Goal: Check status: Check status

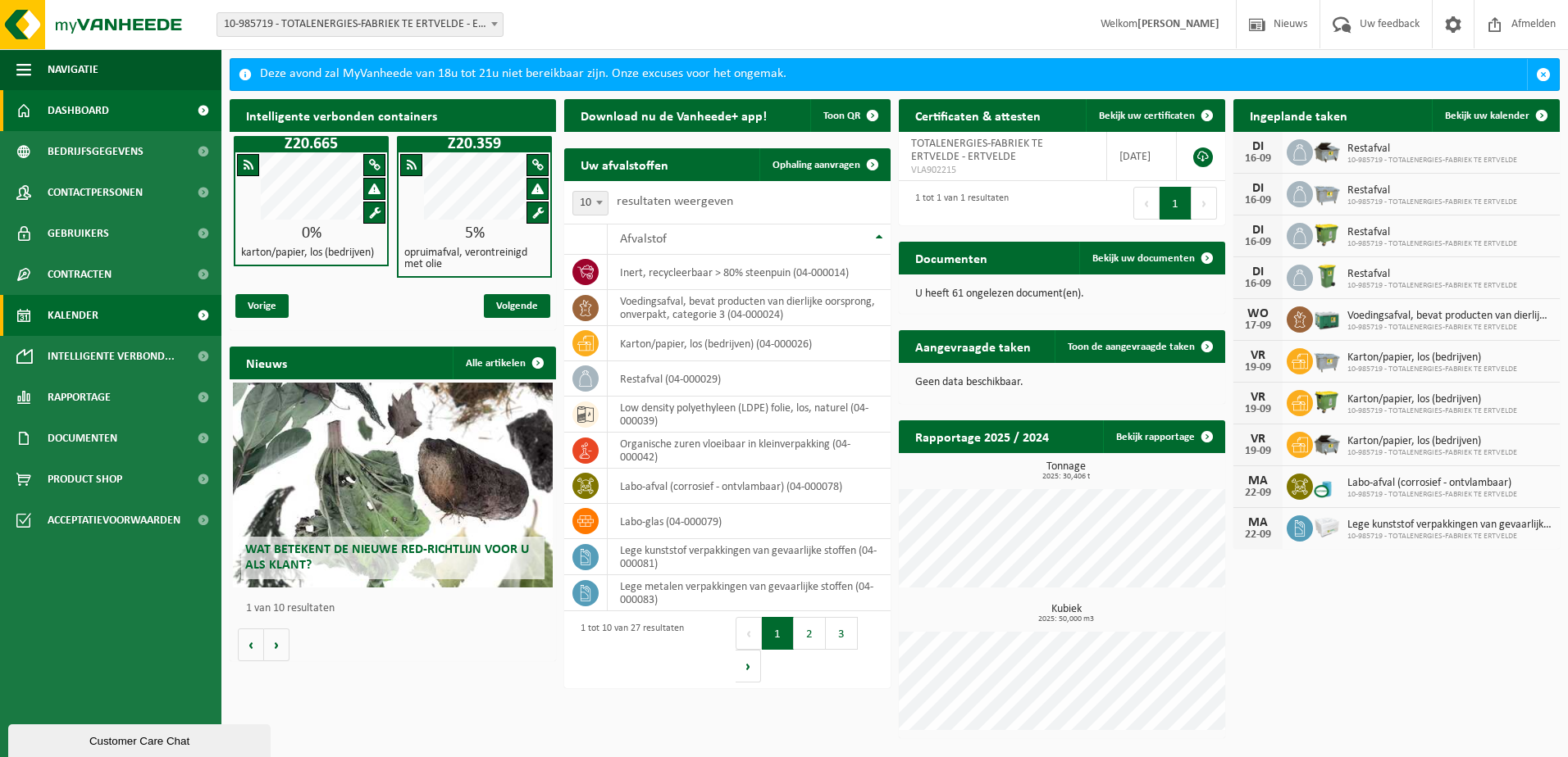
click at [62, 310] on span "Kalender" at bounding box center [73, 316] width 51 height 41
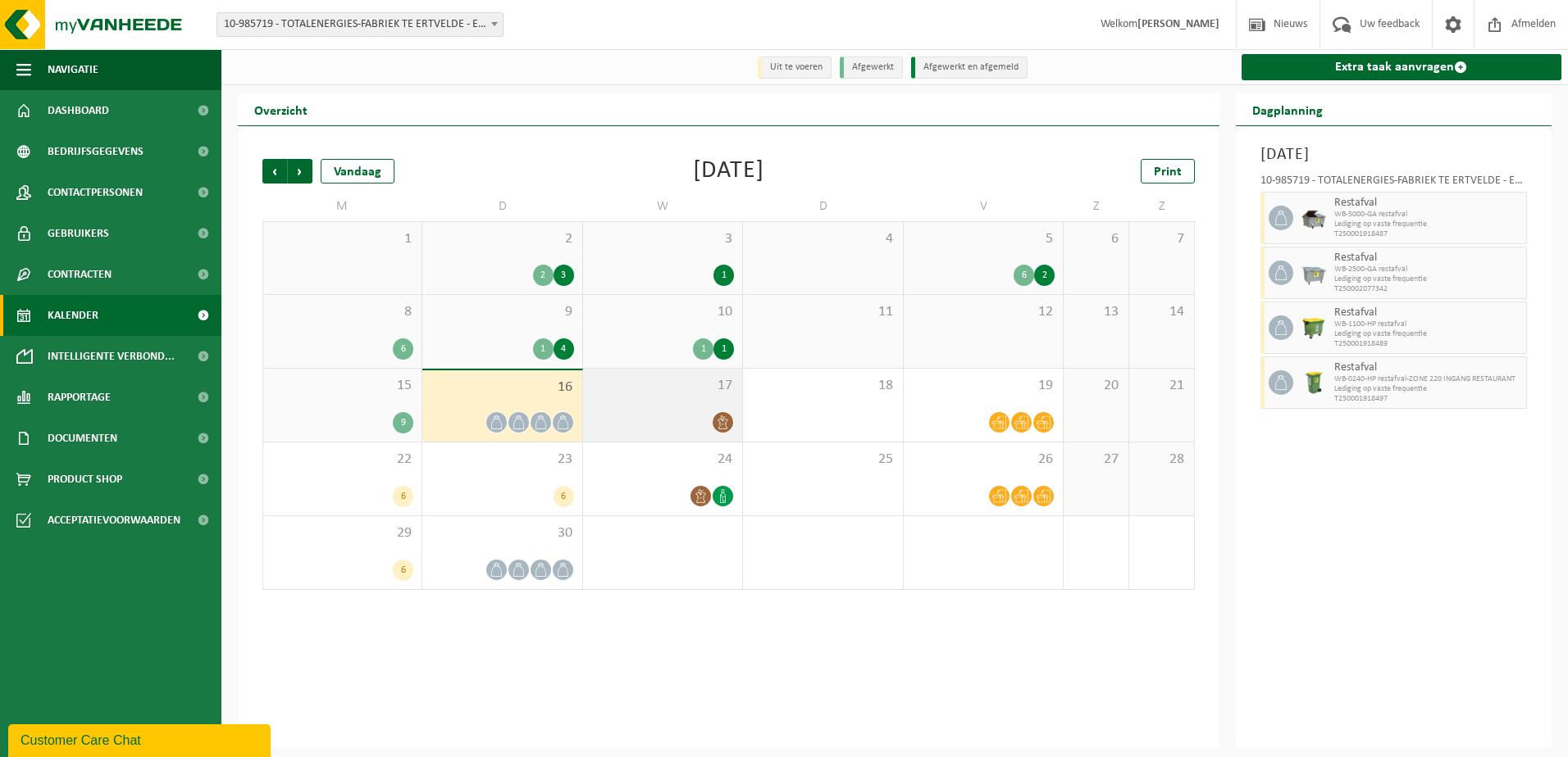
click at [721, 425] on icon at bounding box center [723, 423] width 14 height 14
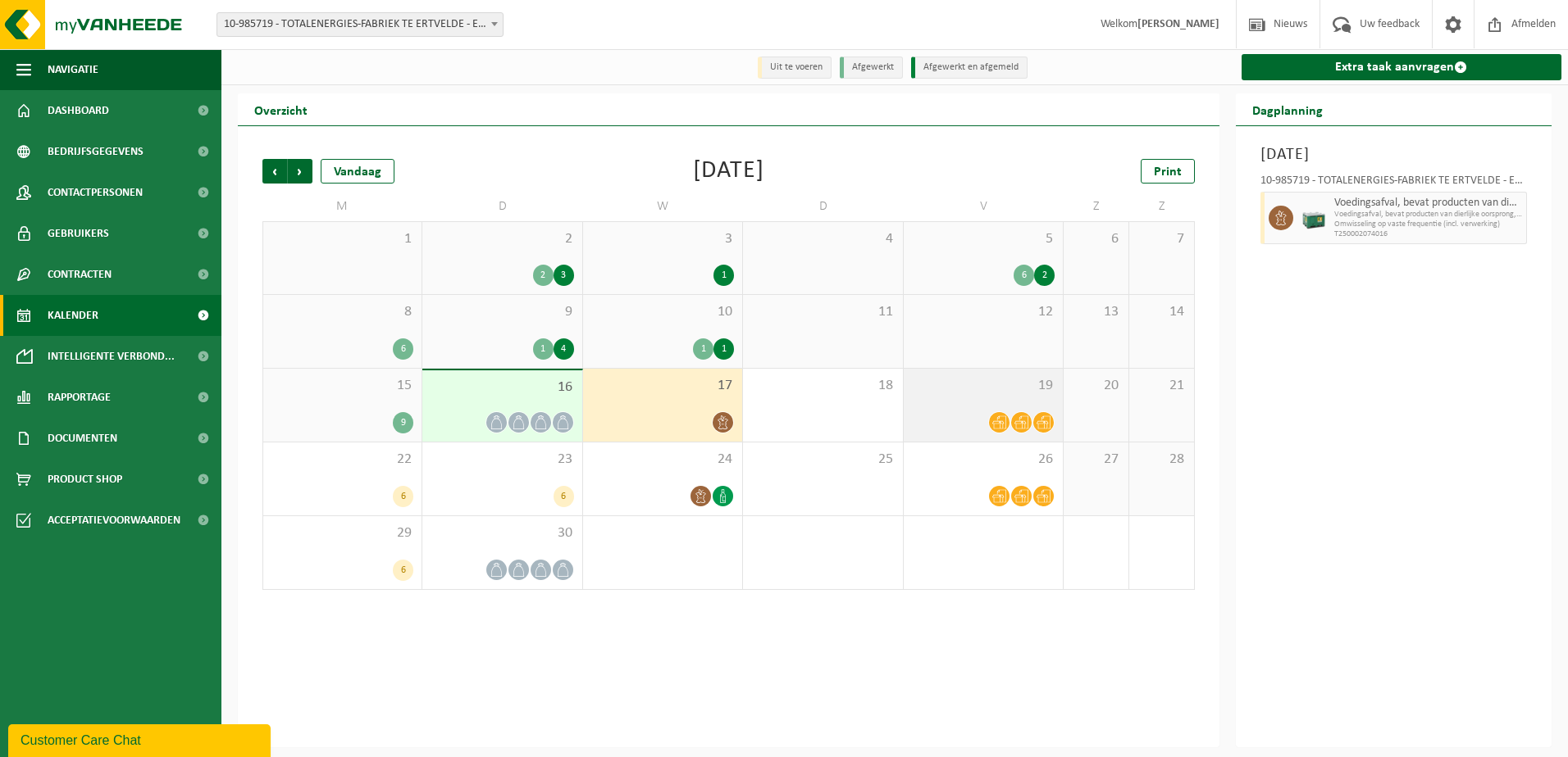
click at [1009, 419] on span at bounding box center [998, 422] width 20 height 20
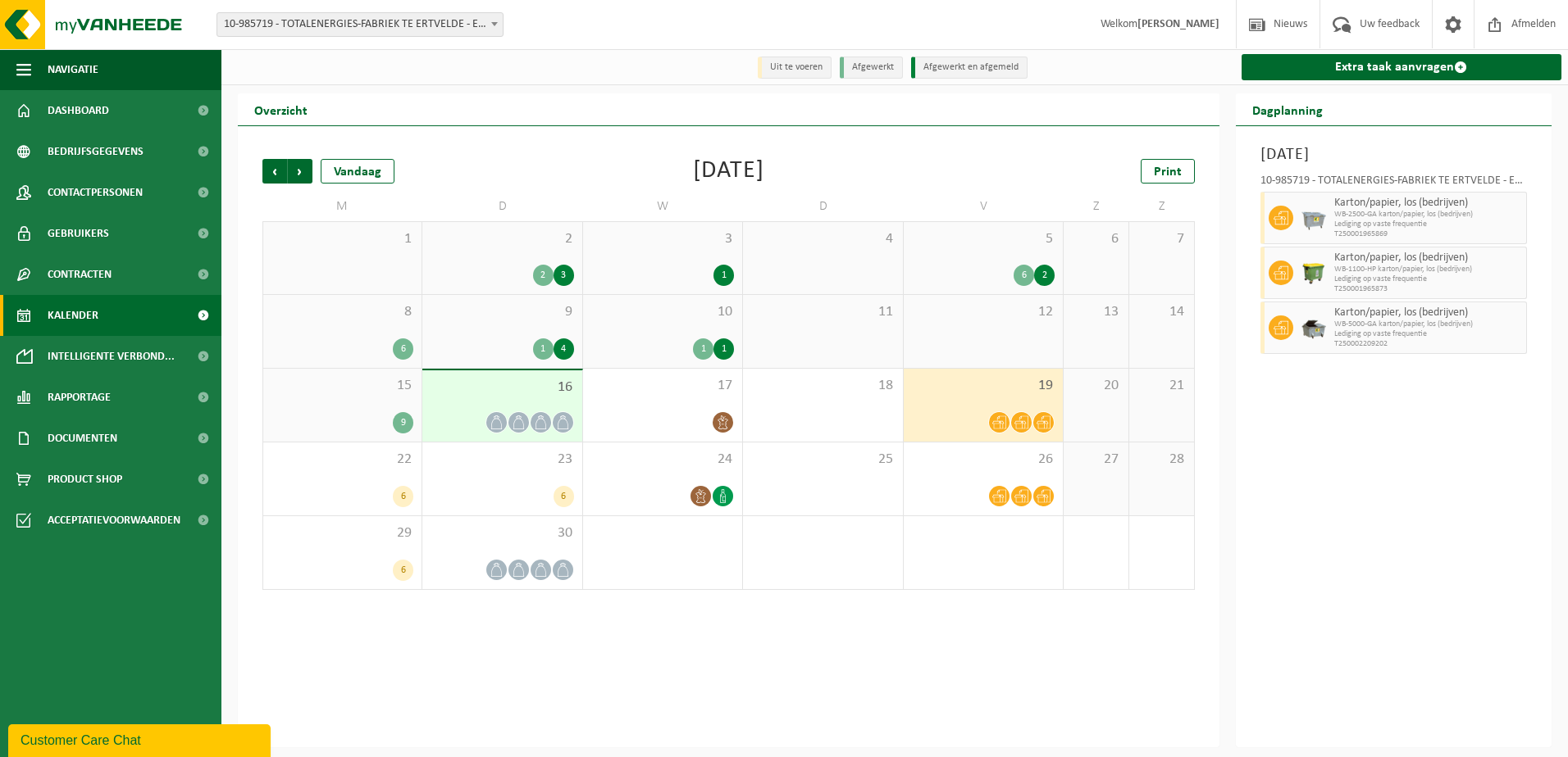
click at [708, 343] on div "1" at bounding box center [703, 349] width 20 height 21
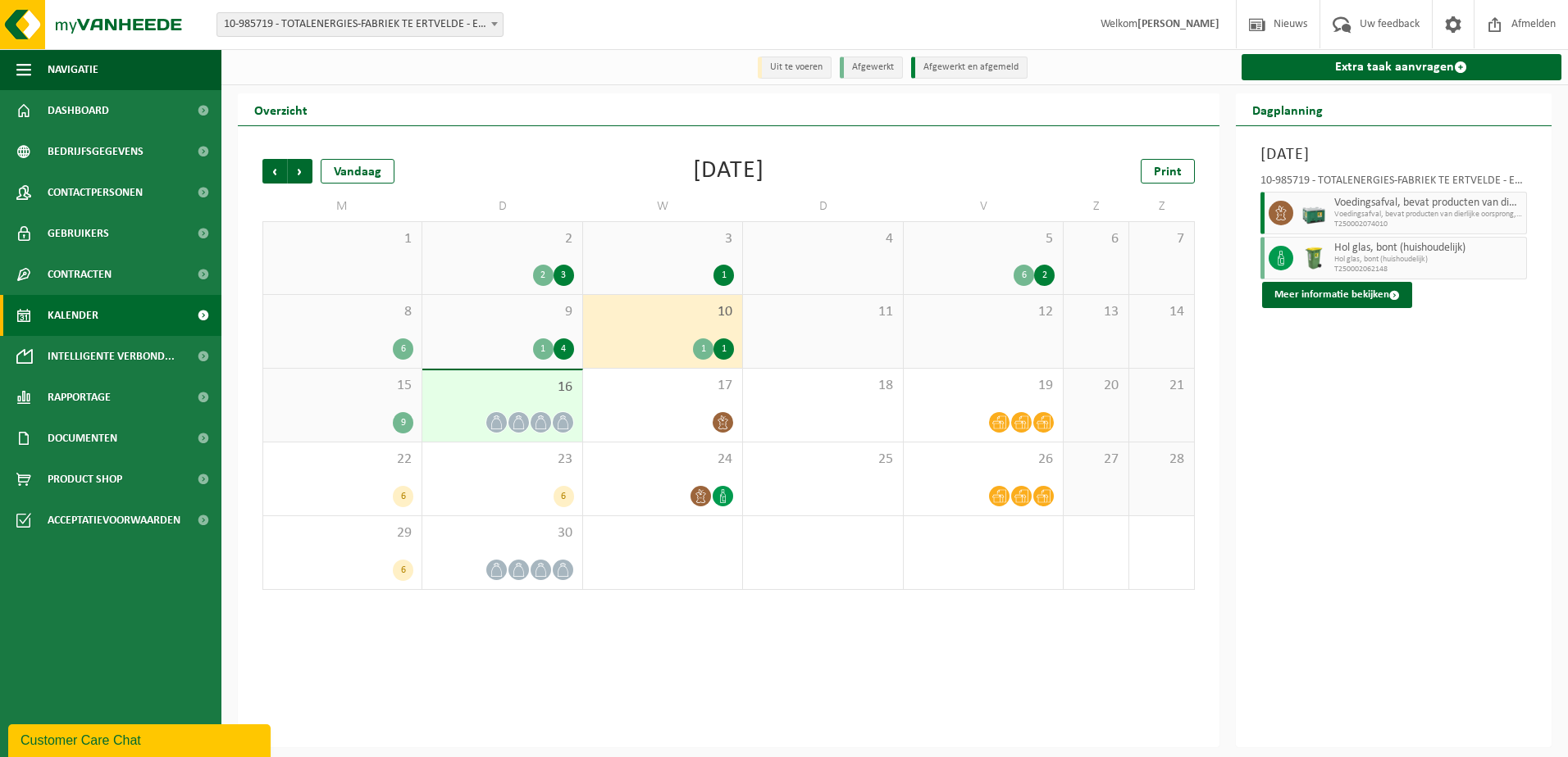
click at [722, 276] on div "1" at bounding box center [723, 275] width 20 height 21
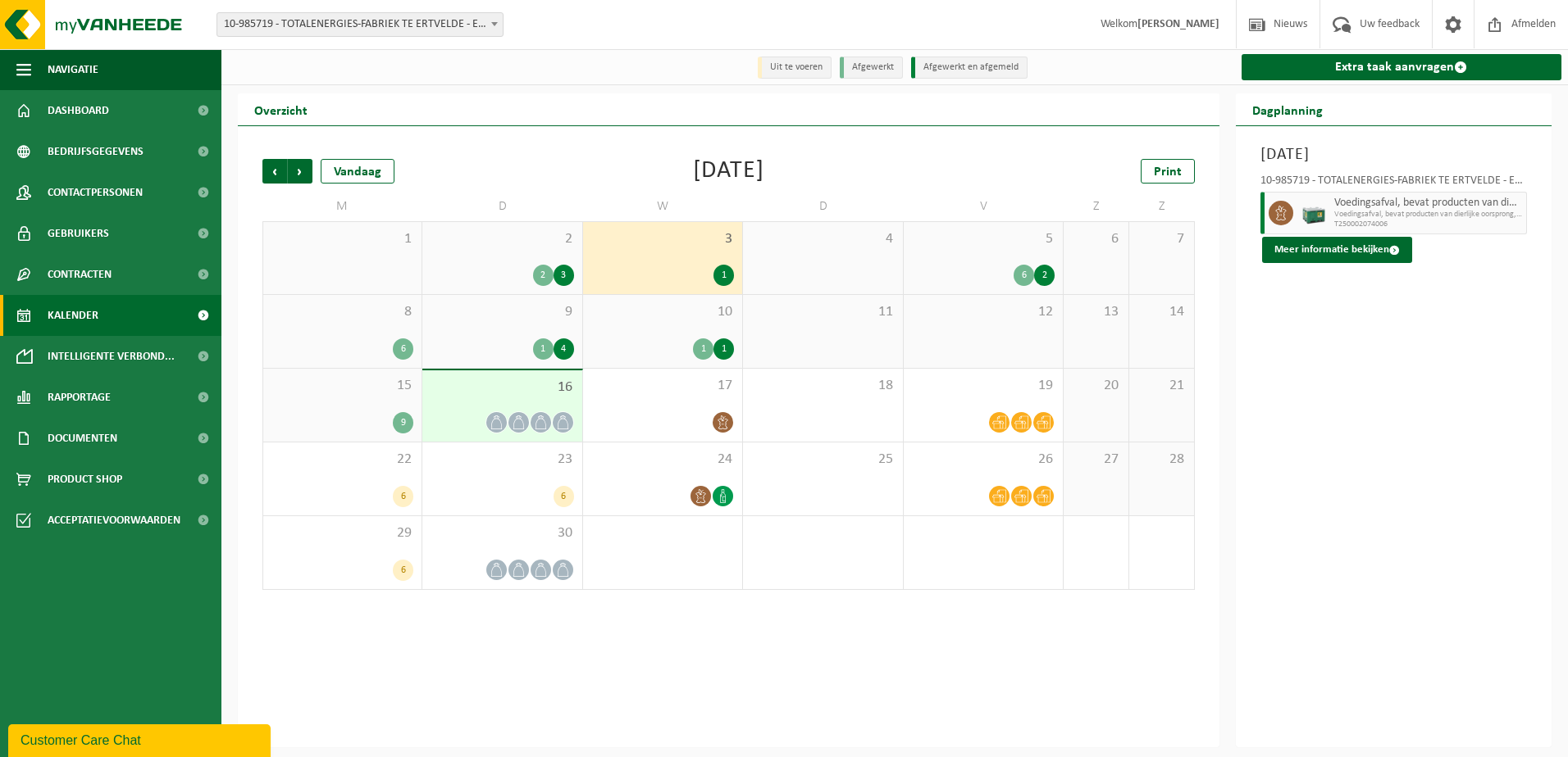
click at [725, 354] on div "1" at bounding box center [723, 349] width 20 height 21
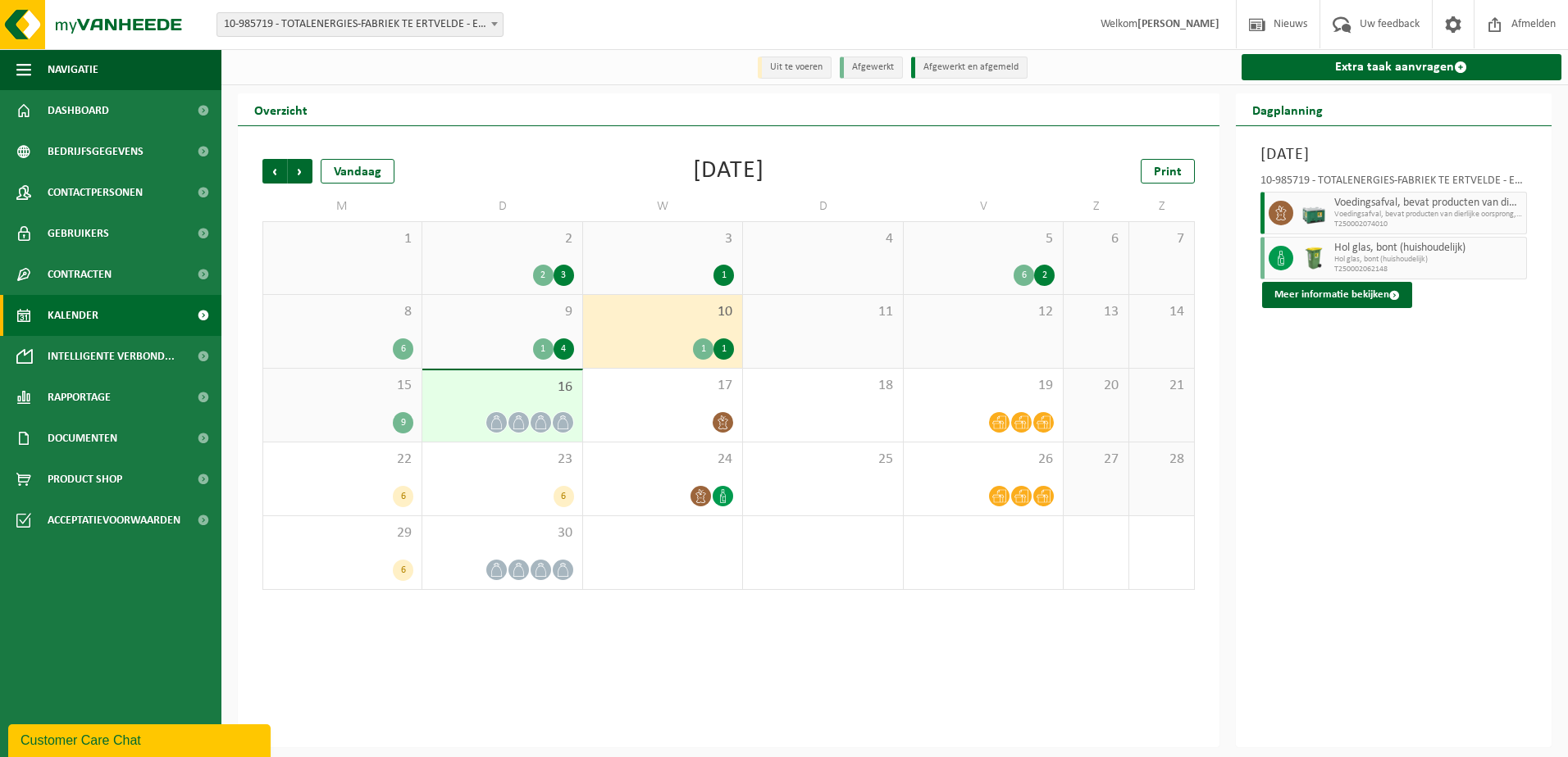
click at [543, 353] on div "1" at bounding box center [543, 349] width 20 height 21
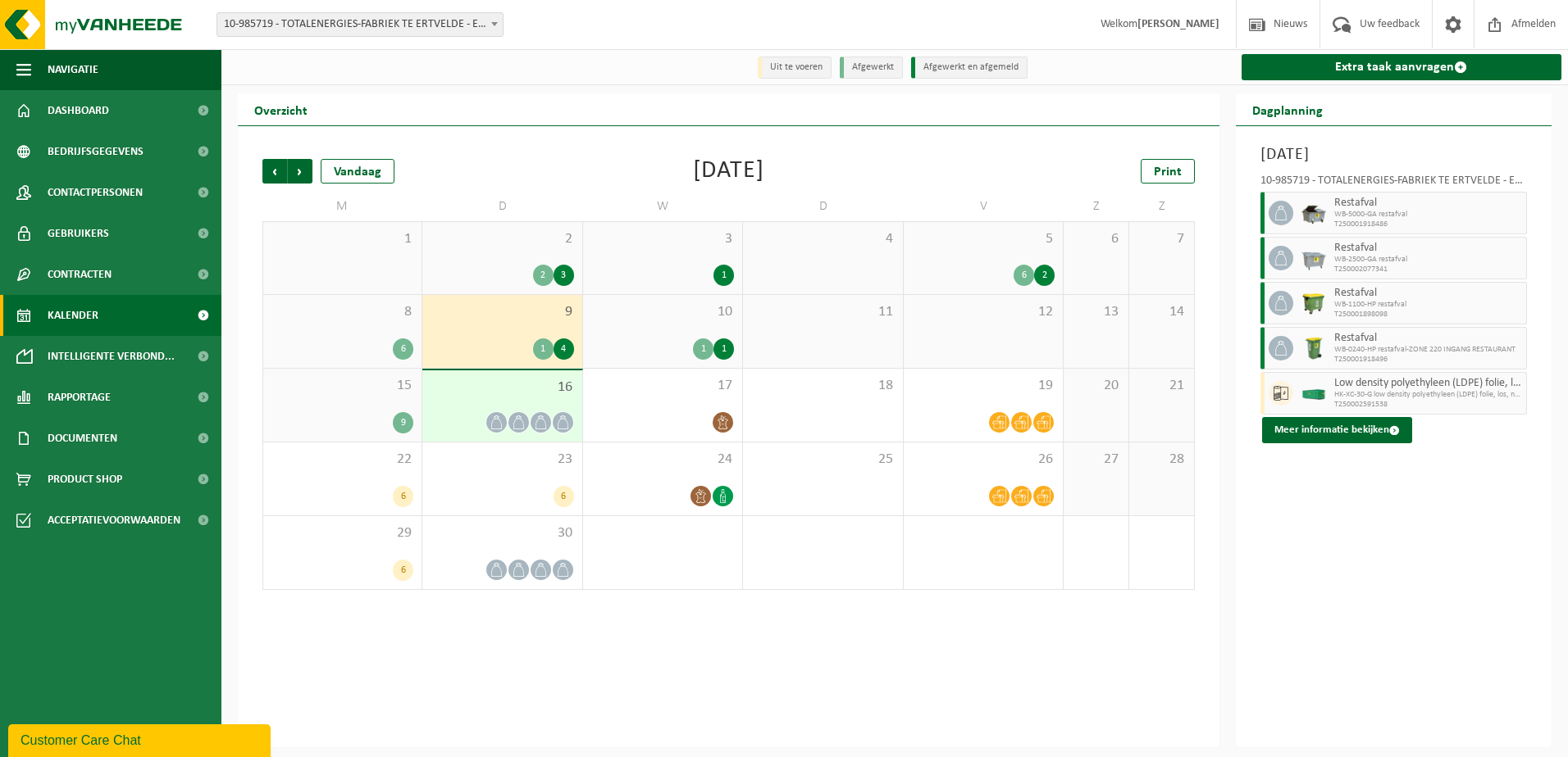
click at [569, 347] on div "4" at bounding box center [563, 349] width 20 height 21
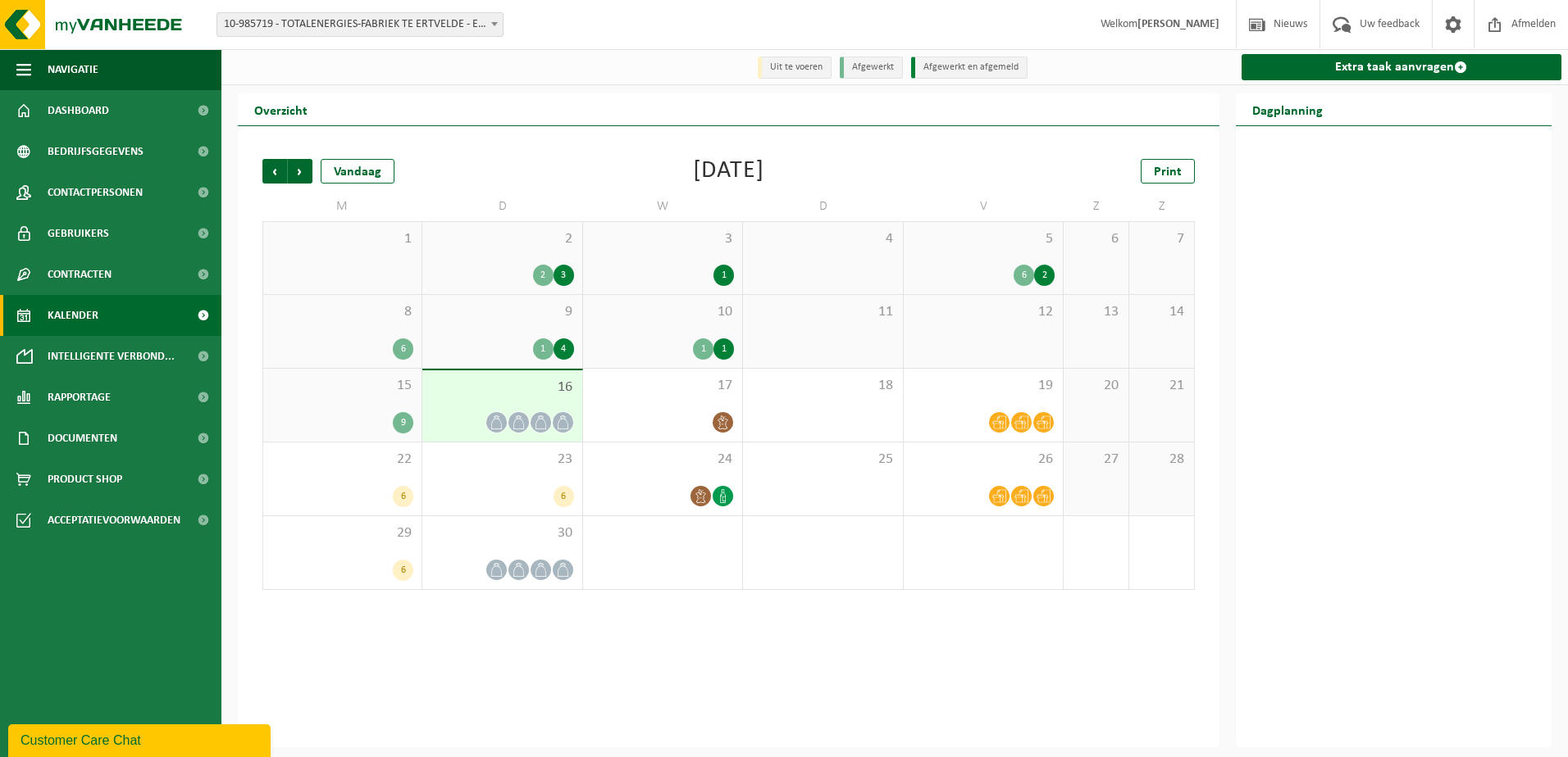
click at [561, 352] on div "4" at bounding box center [563, 349] width 20 height 21
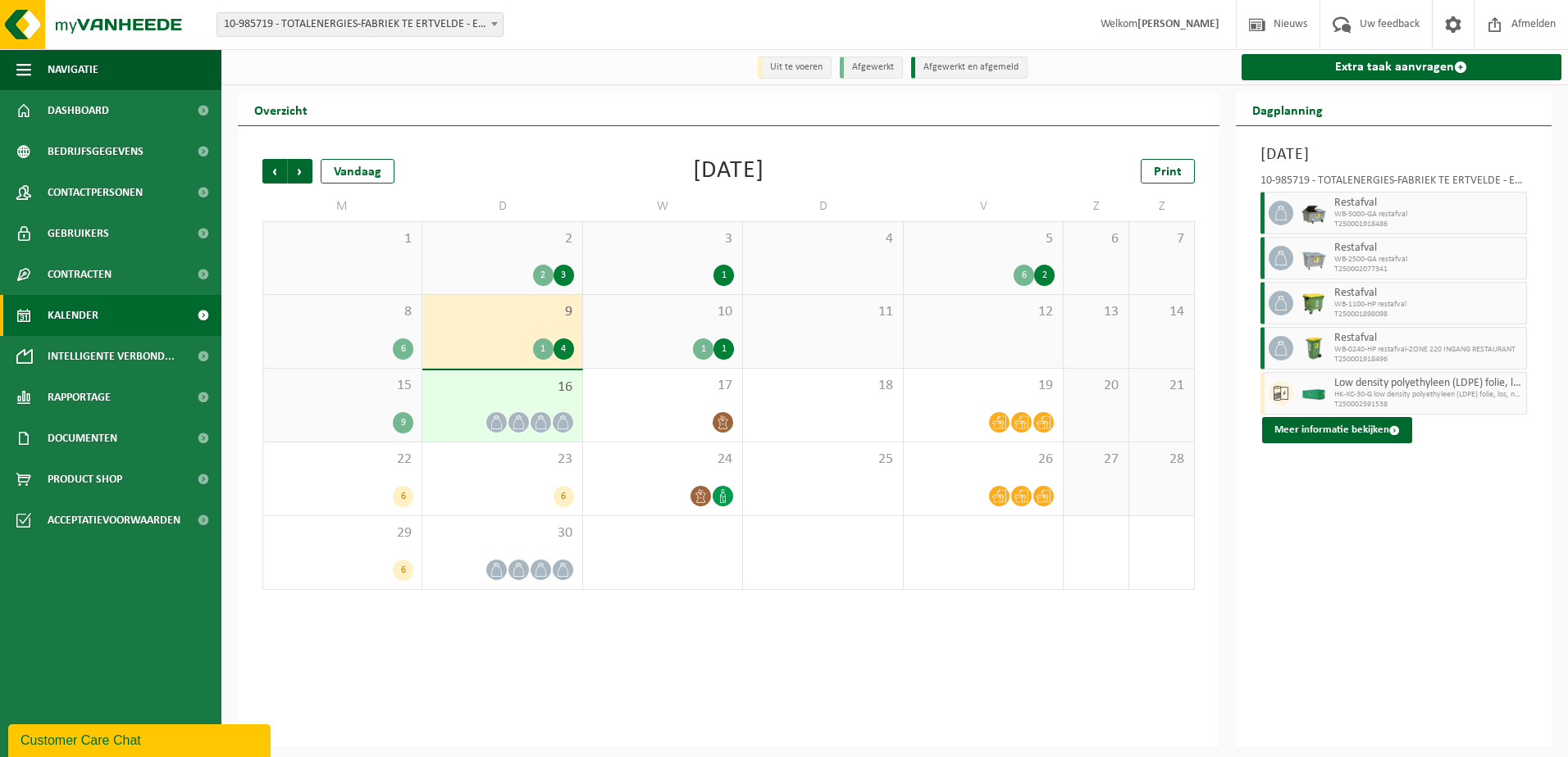
click at [1030, 275] on div "6" at bounding box center [1023, 275] width 20 height 21
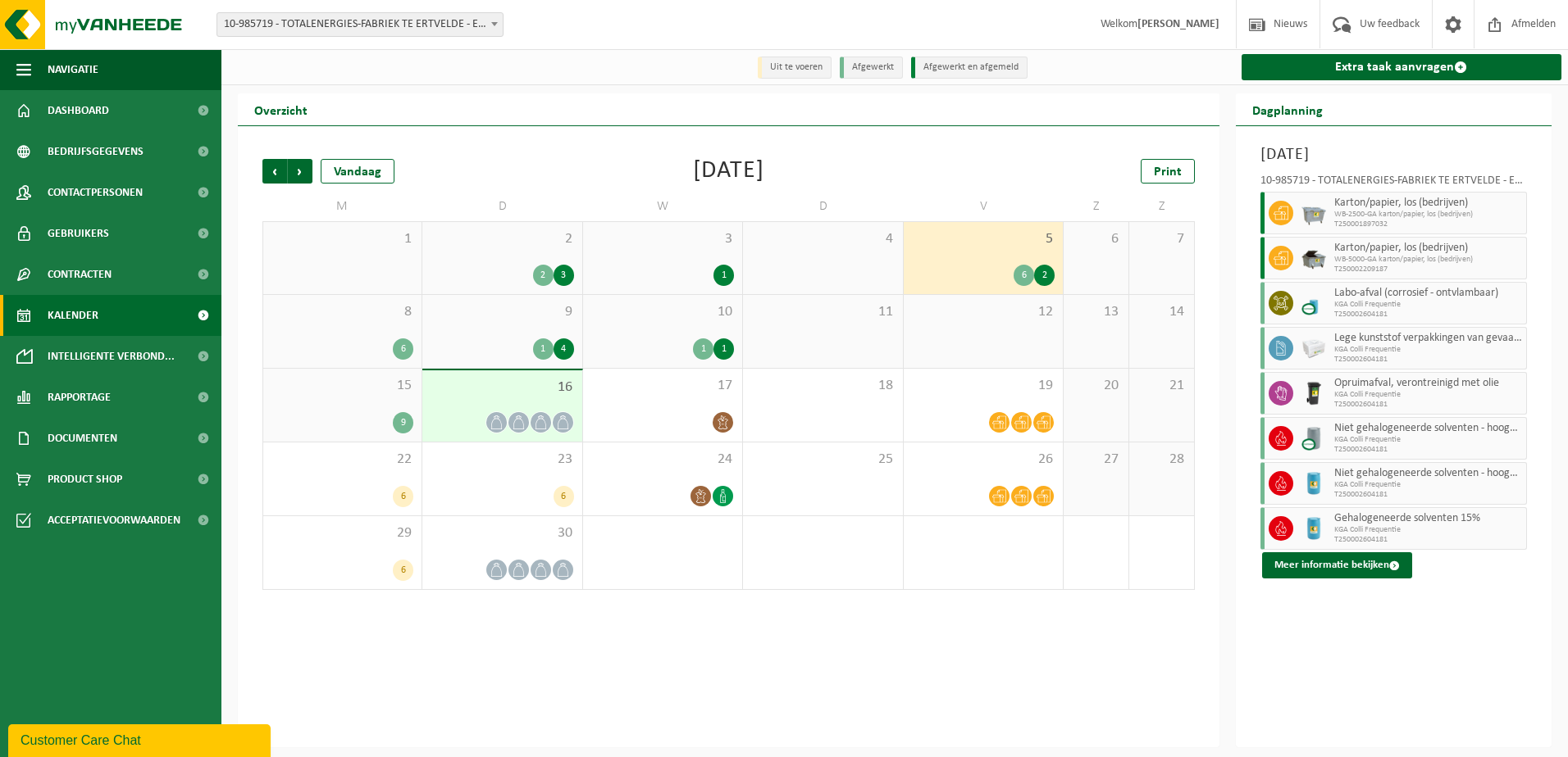
click at [718, 275] on div "1" at bounding box center [723, 275] width 20 height 21
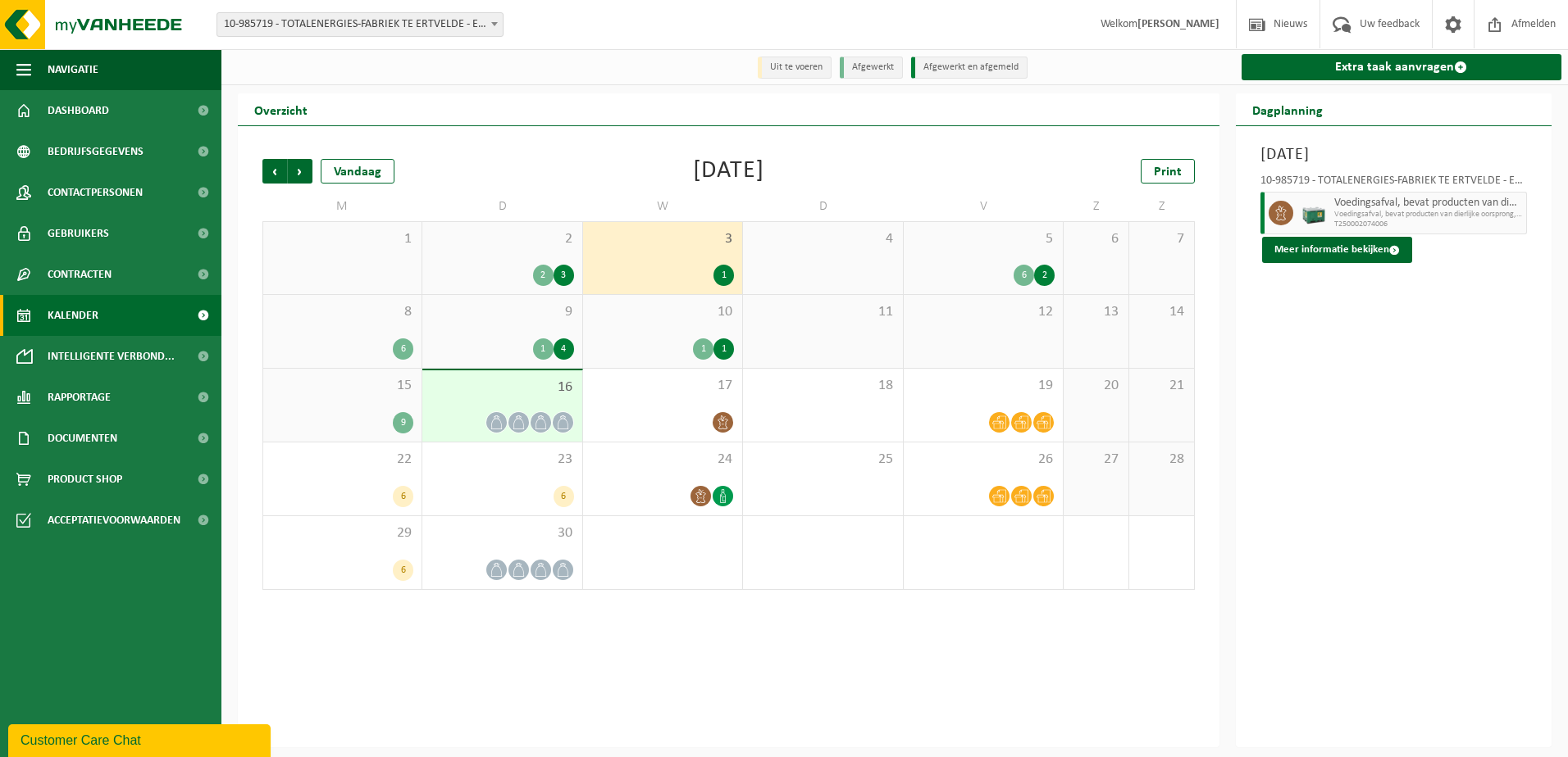
click at [554, 275] on div "3" at bounding box center [563, 275] width 20 height 21
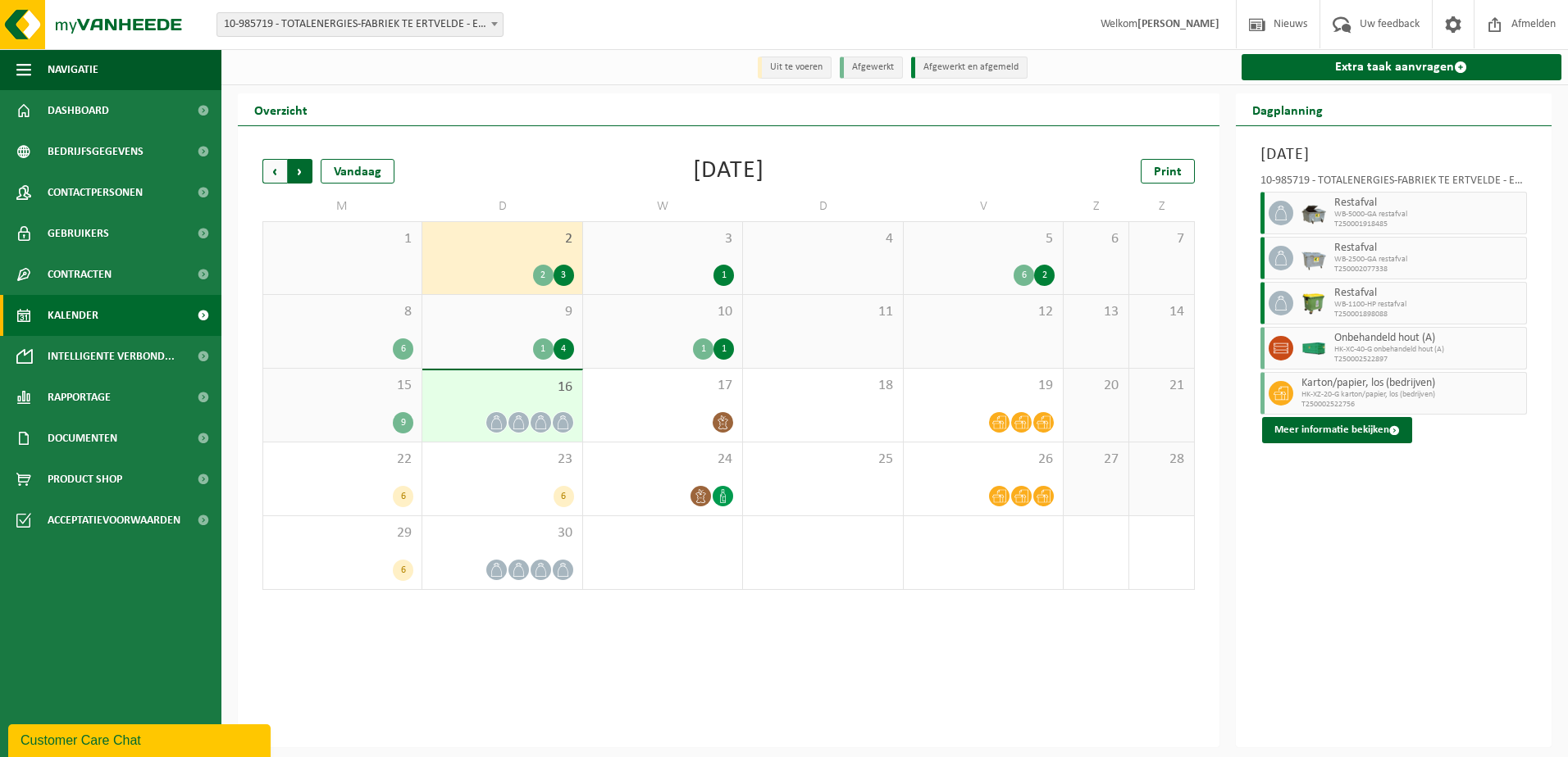
click at [275, 171] on span "Vorige" at bounding box center [274, 171] width 25 height 25
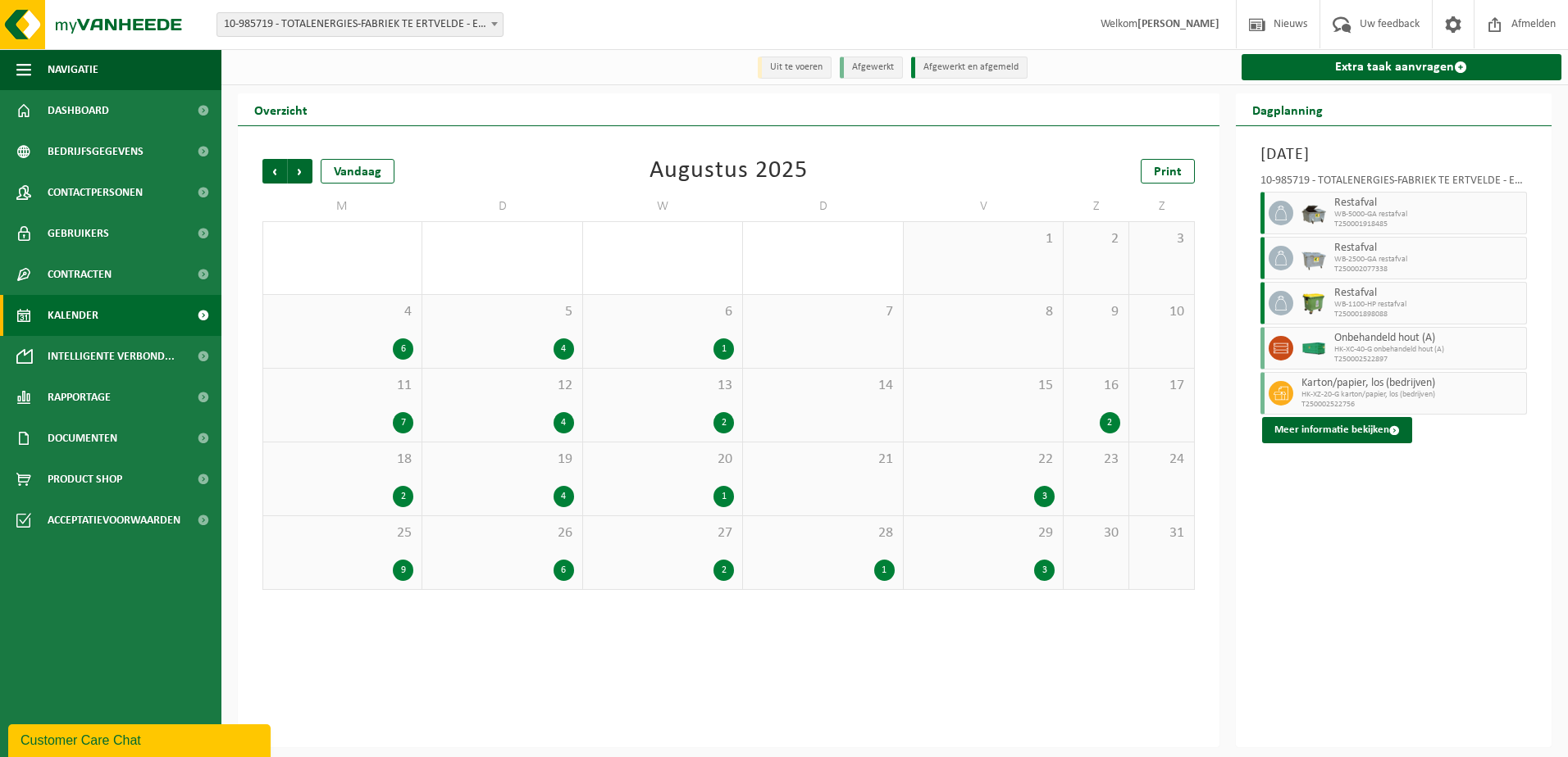
click at [1040, 564] on div "3" at bounding box center [1044, 571] width 20 height 21
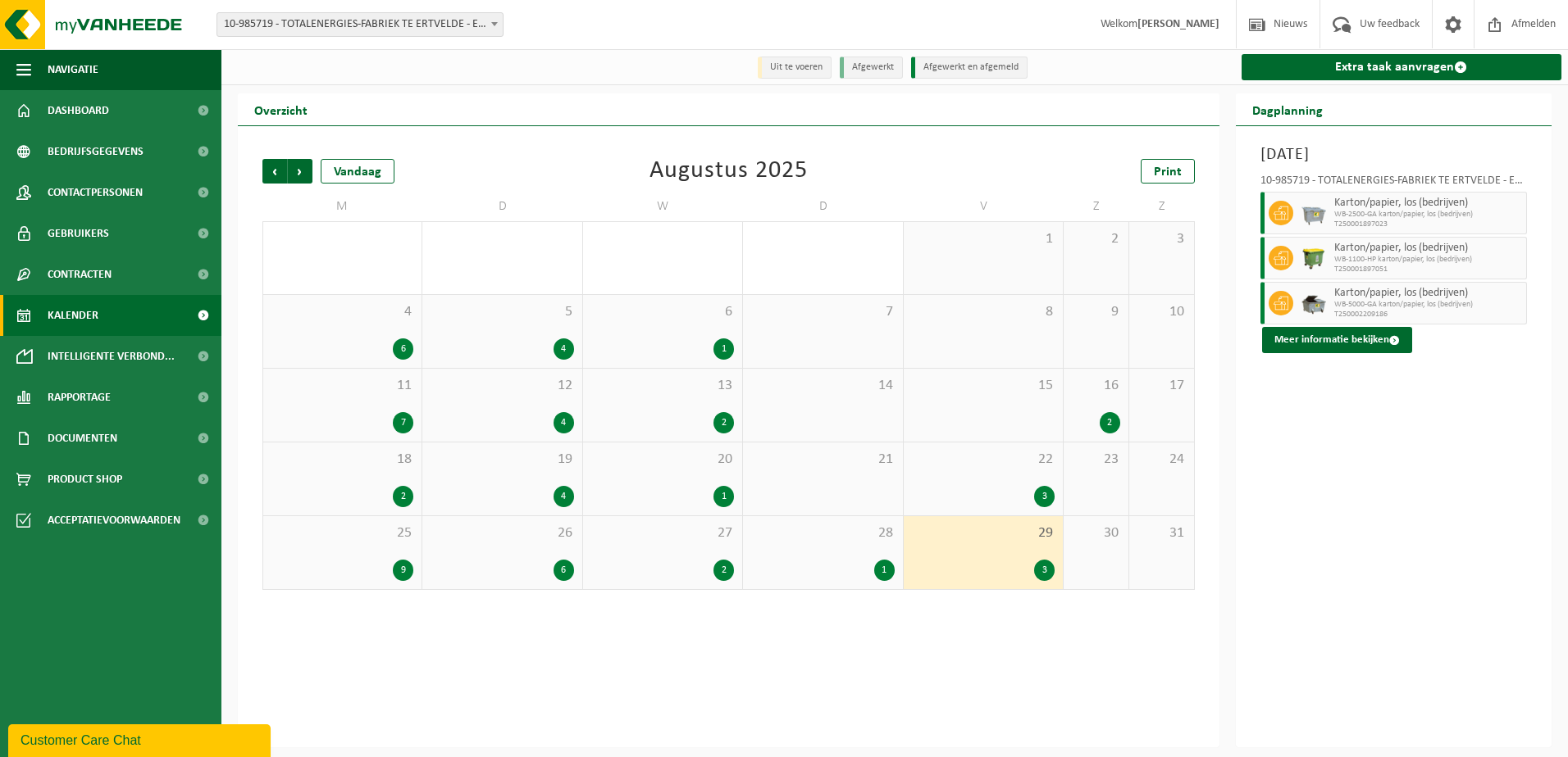
click at [890, 566] on div "1" at bounding box center [884, 571] width 20 height 21
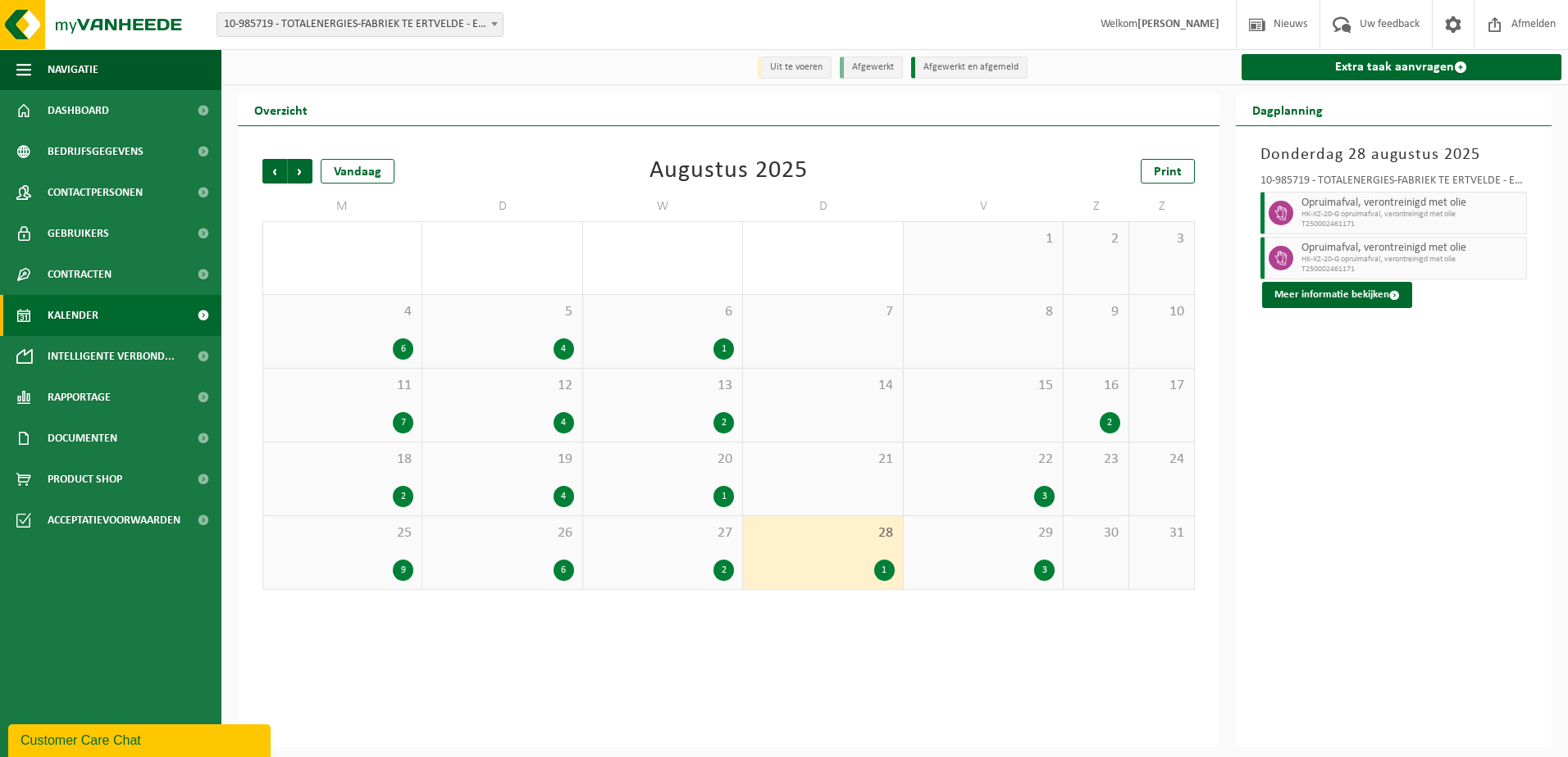
click at [716, 573] on div "2" at bounding box center [723, 571] width 20 height 21
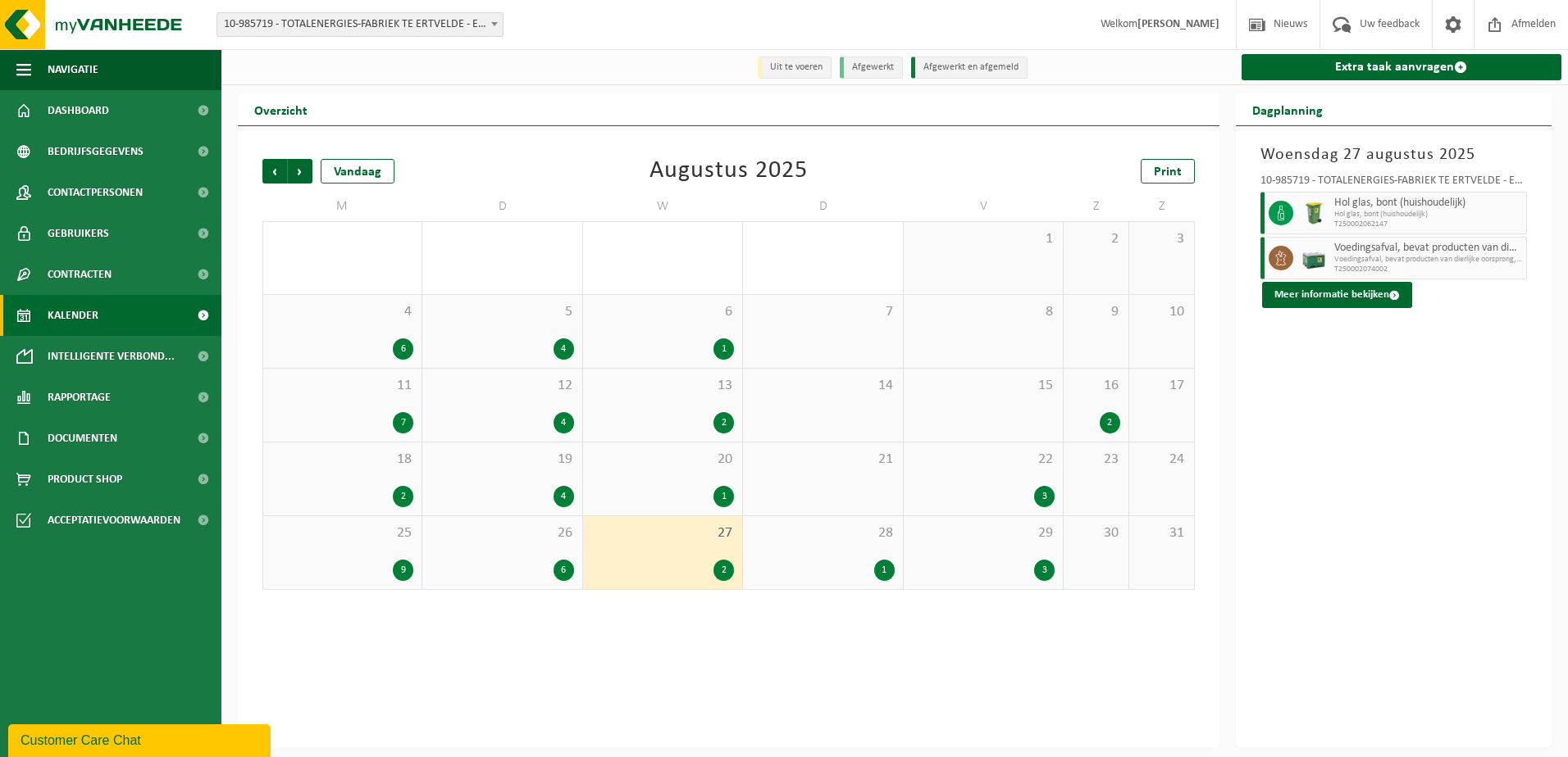
click at [564, 575] on div "6" at bounding box center [563, 571] width 20 height 21
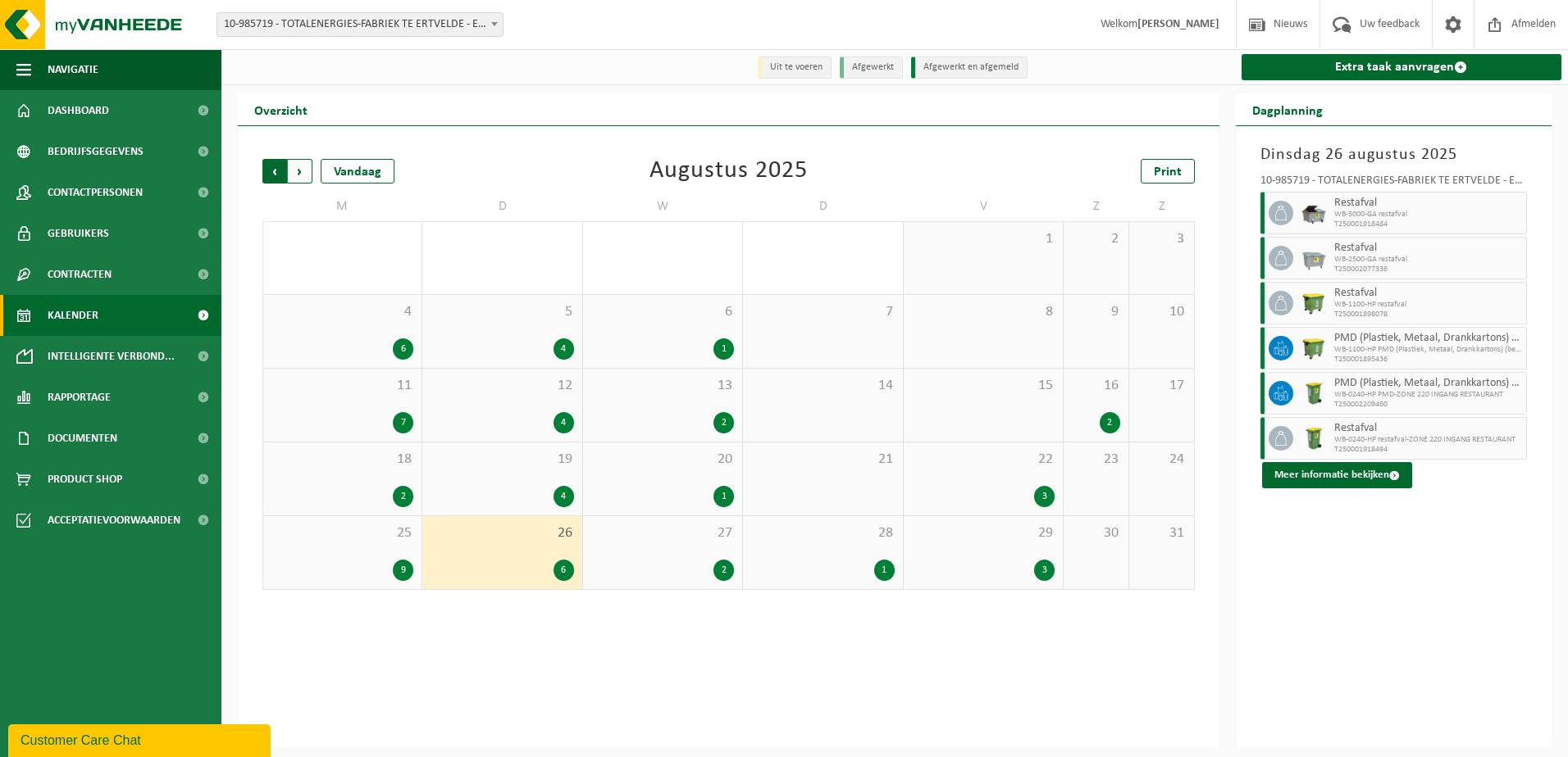
click at [300, 170] on span "Volgende" at bounding box center [300, 171] width 25 height 25
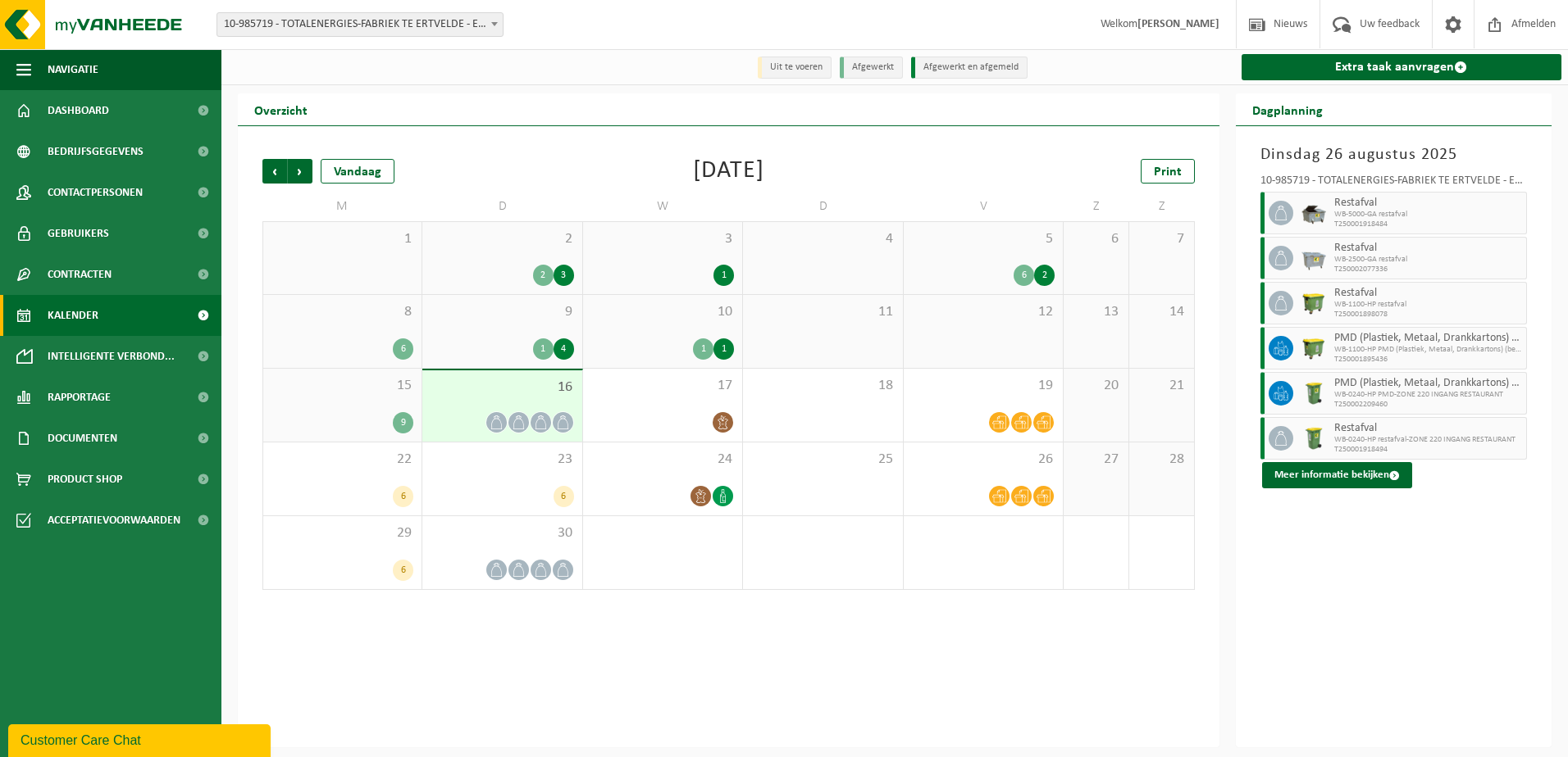
click at [534, 356] on div "1" at bounding box center [543, 349] width 20 height 21
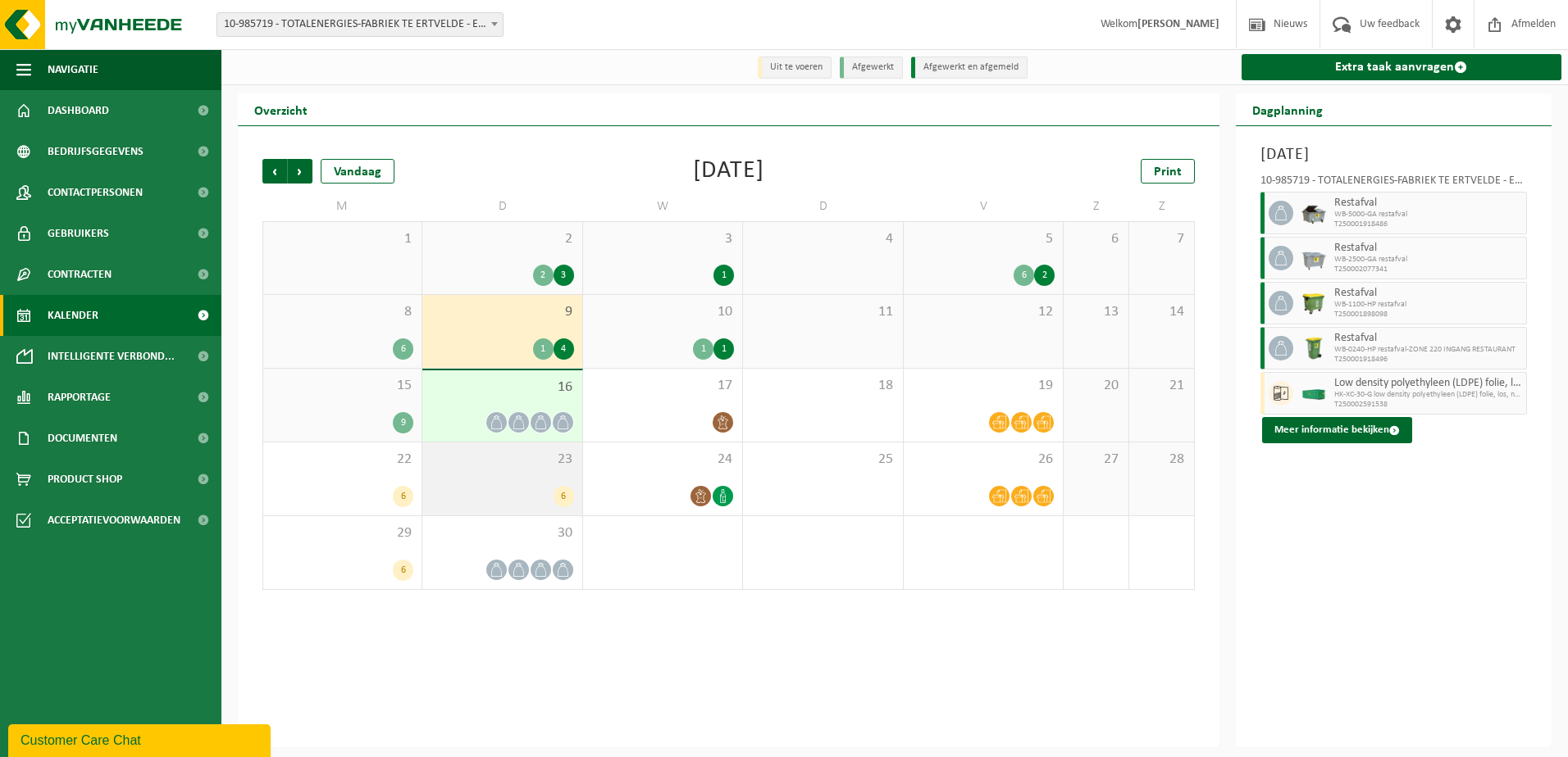
click at [558, 496] on div "6" at bounding box center [563, 497] width 20 height 21
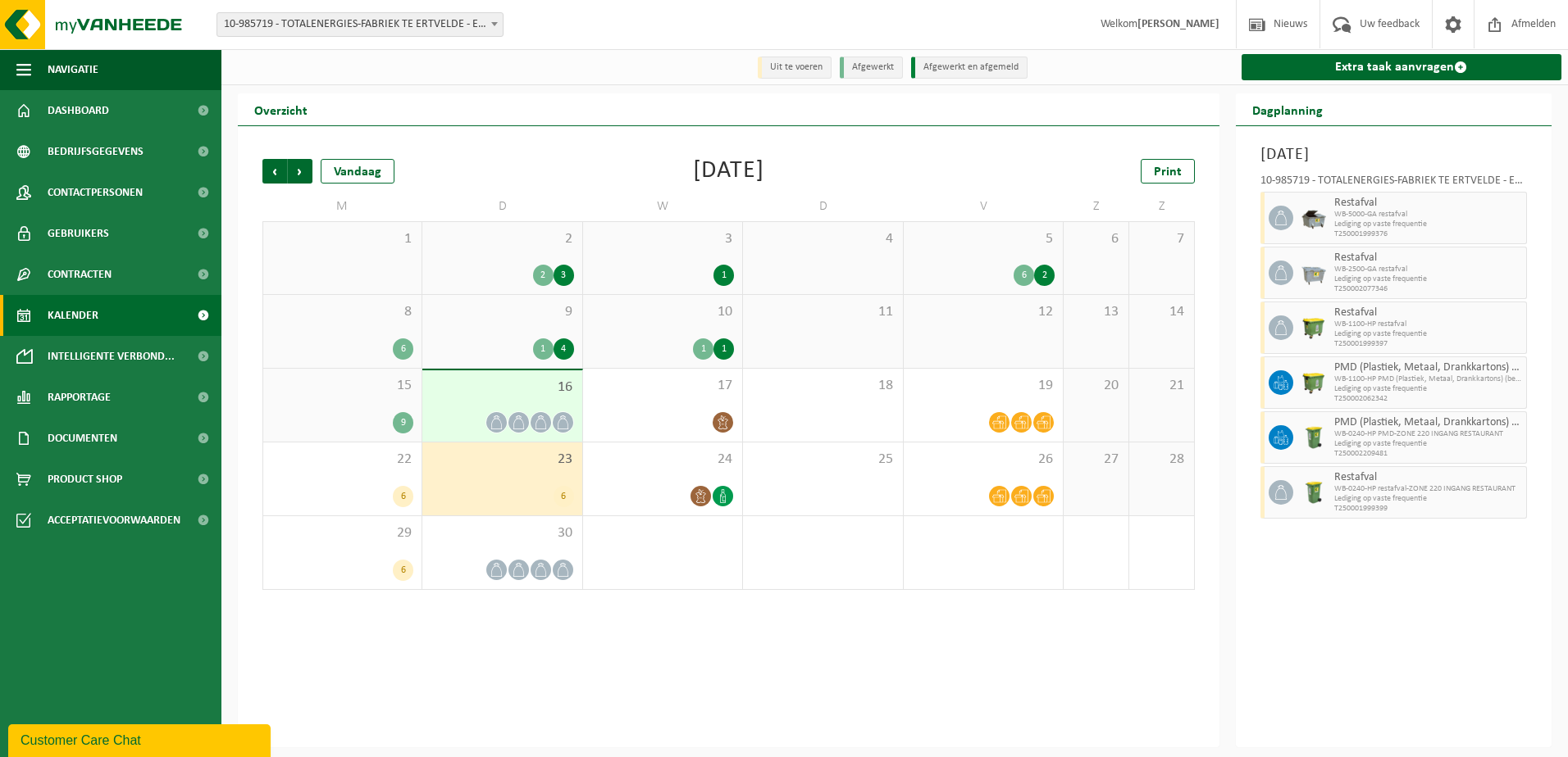
click at [549, 348] on div "1" at bounding box center [543, 349] width 20 height 21
